Goal: Information Seeking & Learning: Learn about a topic

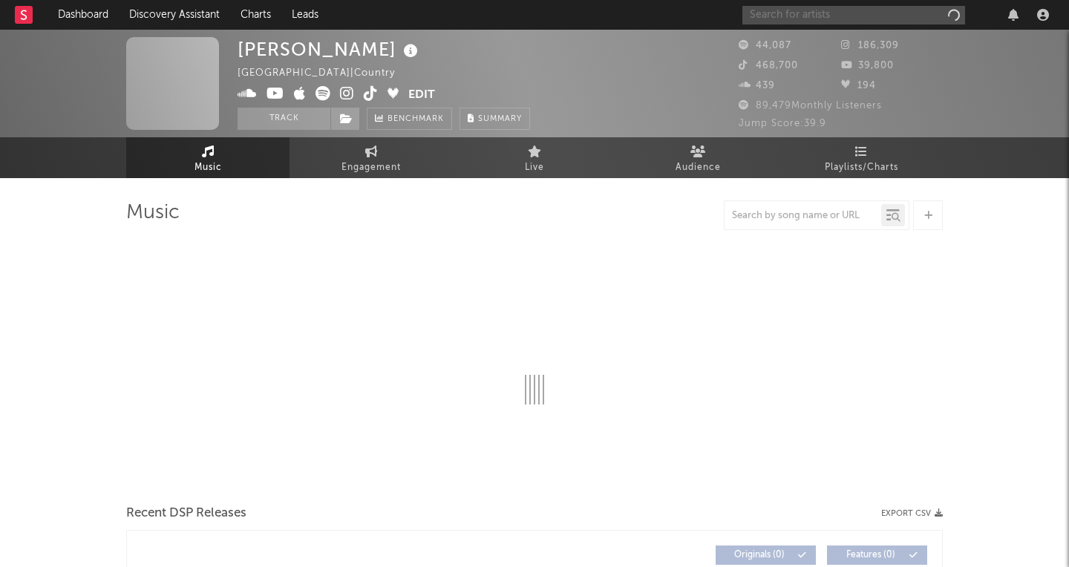
click at [868, 7] on input "text" at bounding box center [853, 15] width 223 height 19
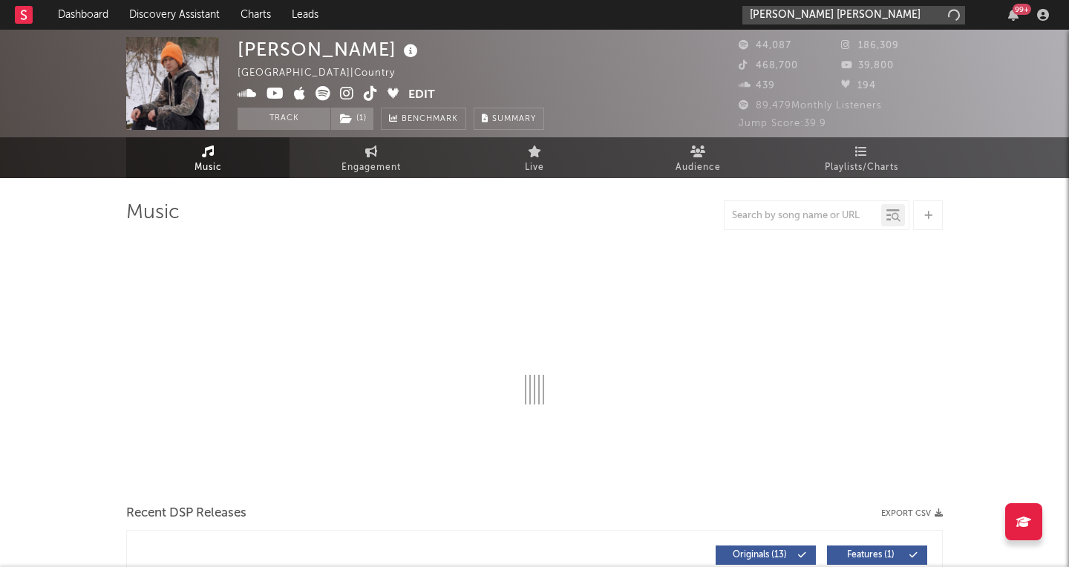
type input "[PERSON_NAME] [PERSON_NAME]"
select select "6m"
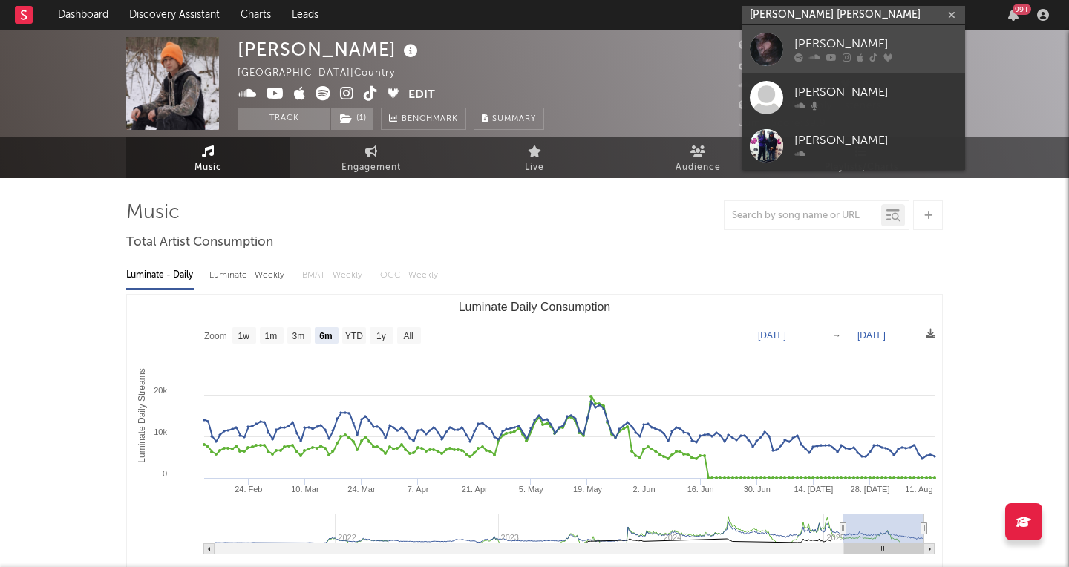
type input "[PERSON_NAME] [PERSON_NAME]"
click at [849, 39] on div "[PERSON_NAME]" at bounding box center [875, 45] width 163 height 18
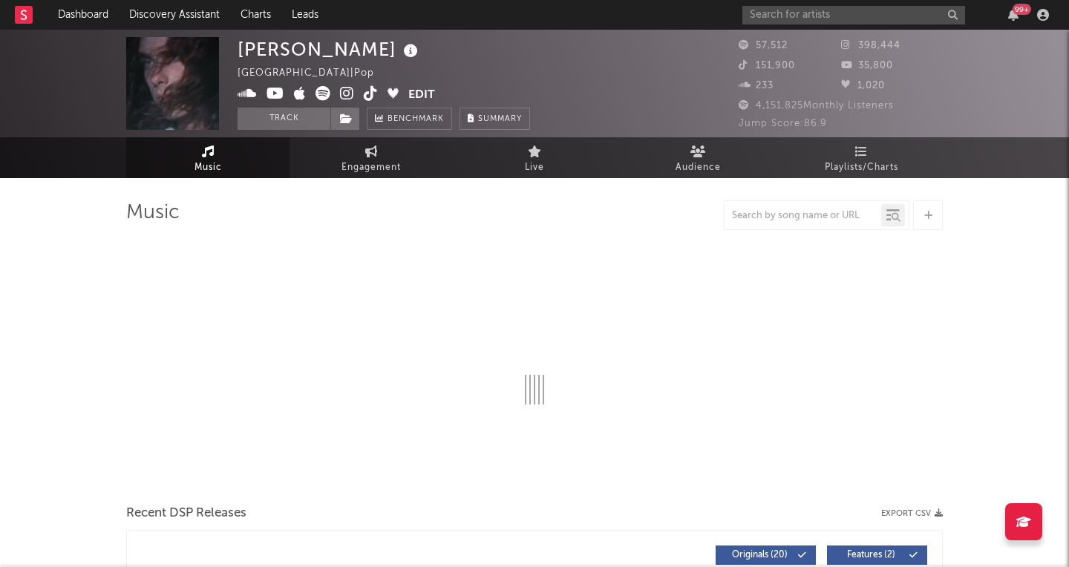
select select "6m"
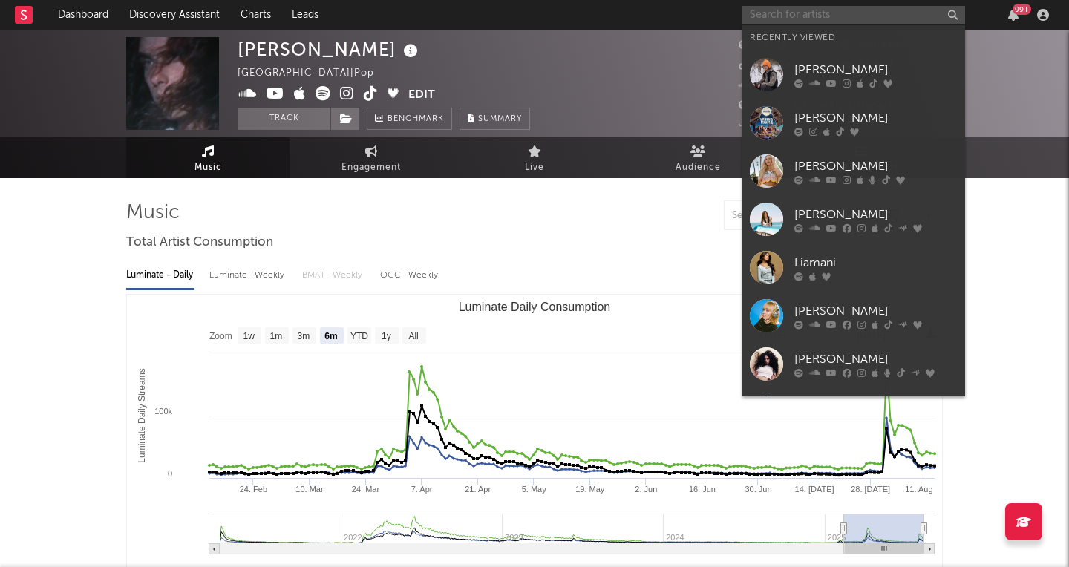
click at [837, 19] on input "text" at bounding box center [853, 15] width 223 height 19
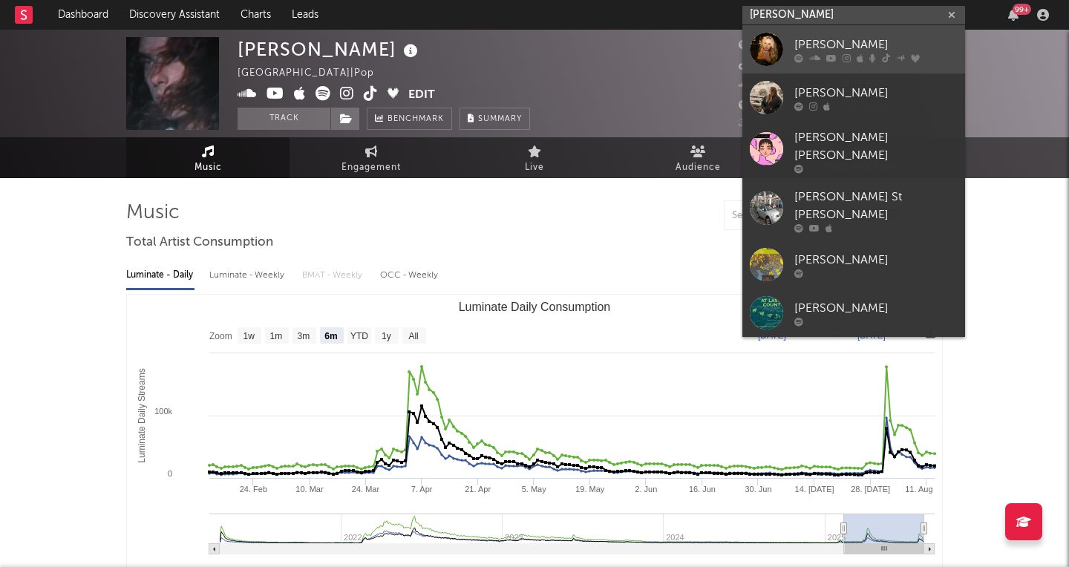
type input "[PERSON_NAME]"
click at [810, 40] on div "[PERSON_NAME]" at bounding box center [875, 45] width 163 height 18
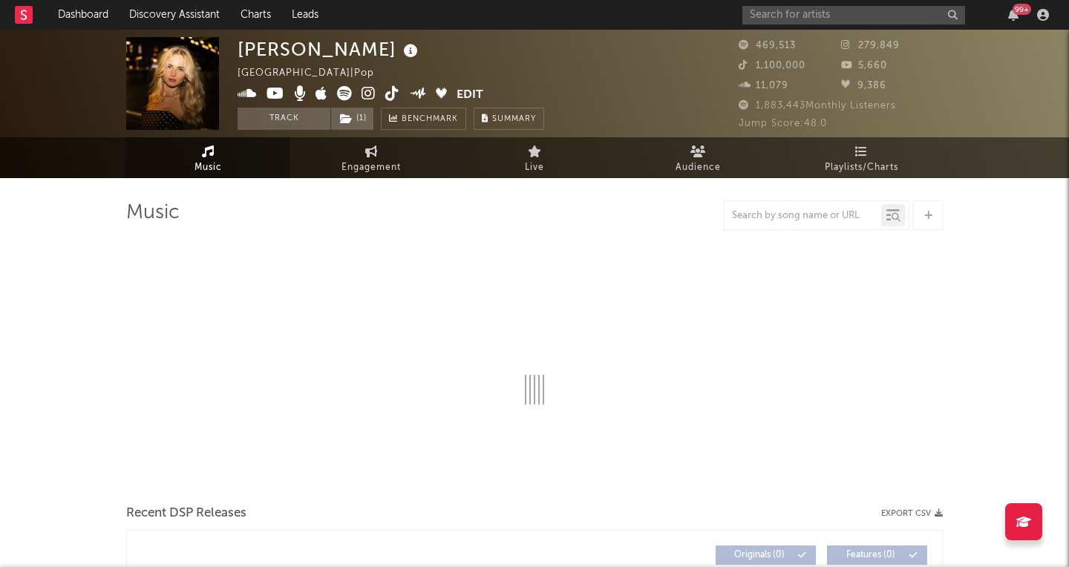
select select "6m"
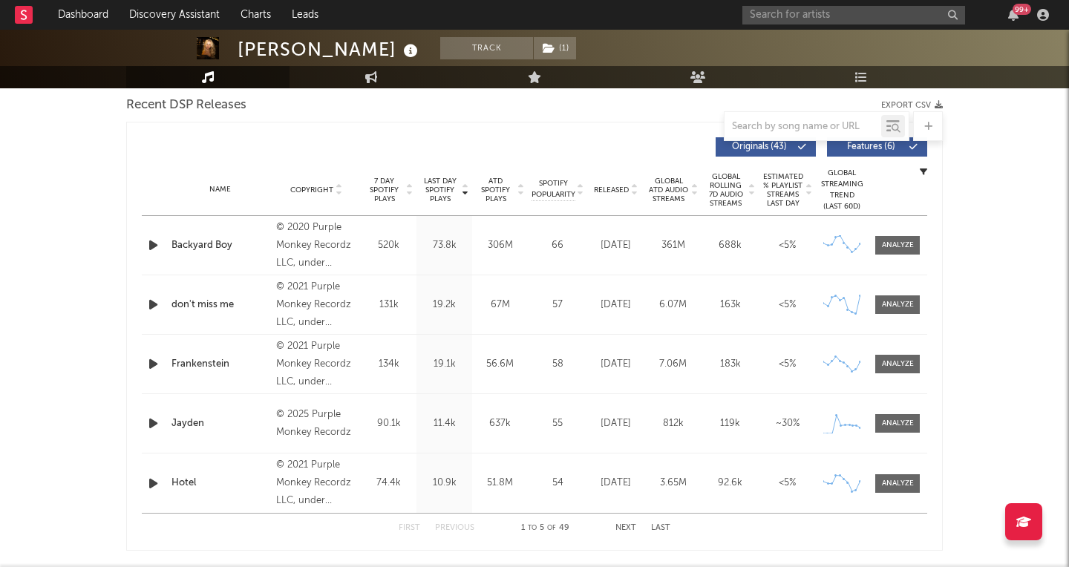
scroll to position [540, 0]
